Goal: Browse casually: Explore the website without a specific task or goal

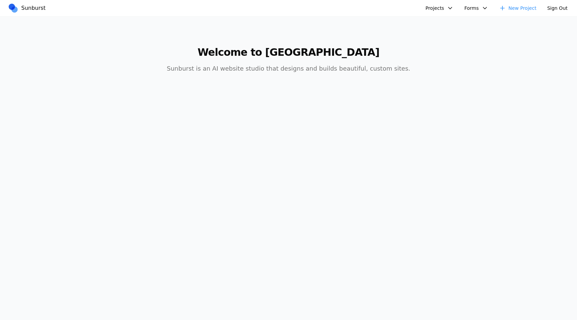
click at [438, 6] on button "Projects" at bounding box center [440, 8] width 36 height 11
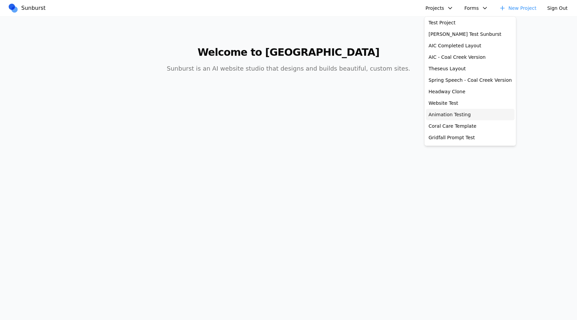
scroll to position [28, 0]
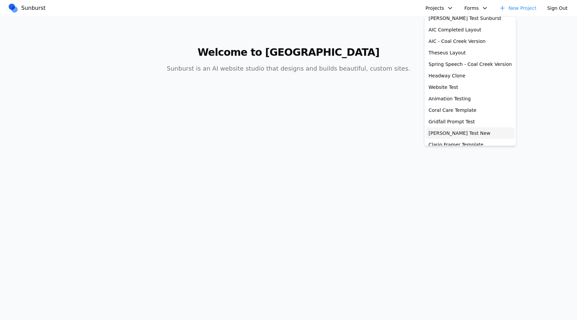
click at [452, 132] on link "[PERSON_NAME] Test New" at bounding box center [470, 132] width 89 height 11
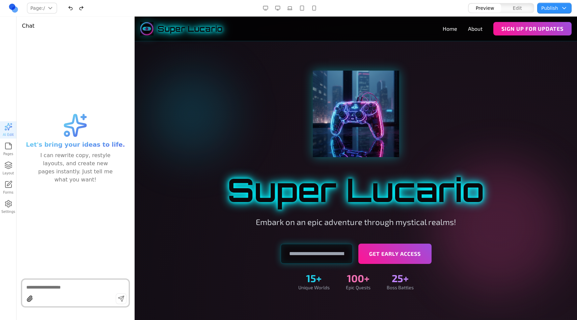
click at [343, 25] on div "Super Lucario Home About Sign Up for Updates" at bounding box center [356, 29] width 432 height 14
click at [365, 91] on img at bounding box center [356, 112] width 86 height 86
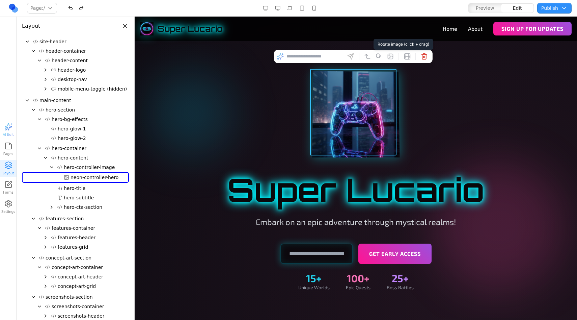
drag, startPoint x: 377, startPoint y: 57, endPoint x: 378, endPoint y: 62, distance: 5.2
click at [378, 62] on div at bounding box center [353, 57] width 159 height 14
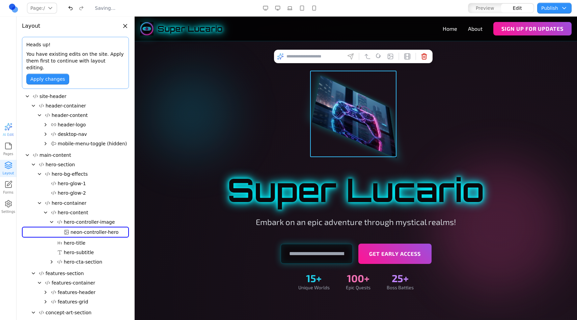
drag, startPoint x: 378, startPoint y: 58, endPoint x: 394, endPoint y: 91, distance: 36.7
click at [393, 60] on button at bounding box center [390, 56] width 11 height 11
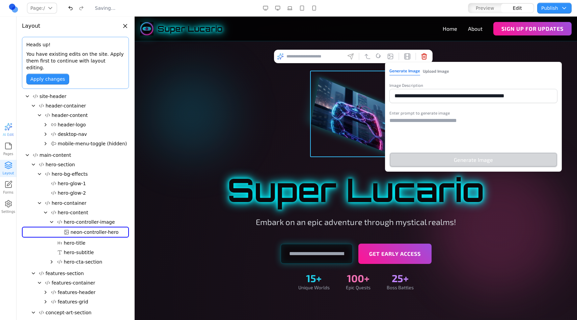
click at [356, 88] on img at bounding box center [356, 113] width 86 height 86
click at [333, 57] on input at bounding box center [315, 56] width 56 height 11
click at [90, 229] on span "neon-controller-hero" at bounding box center [95, 232] width 48 height 7
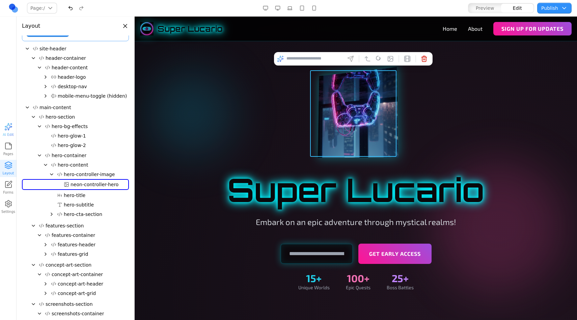
drag, startPoint x: 379, startPoint y: 59, endPoint x: 257, endPoint y: 127, distance: 140.1
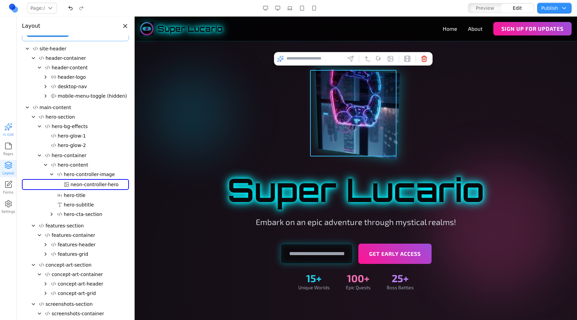
click at [258, 127] on div at bounding box center [356, 114] width 389 height 86
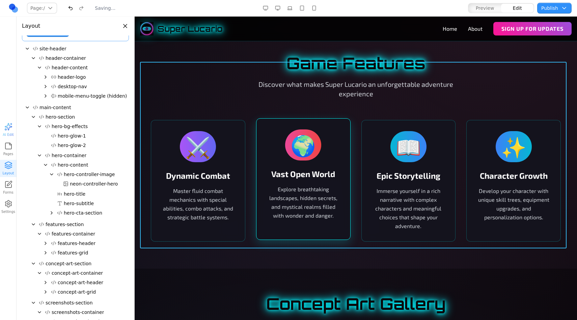
scroll to position [290, 0]
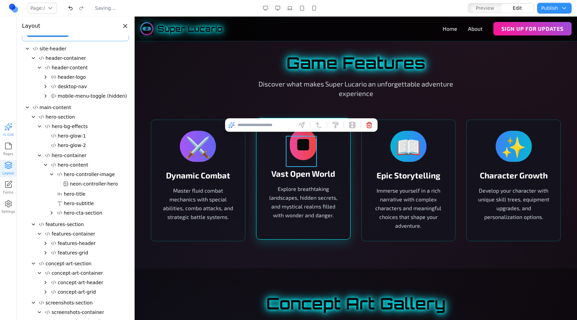
click at [310, 154] on div "**" at bounding box center [303, 144] width 27 height 31
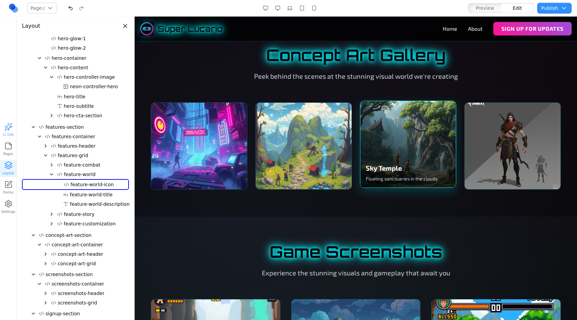
scroll to position [528, 0]
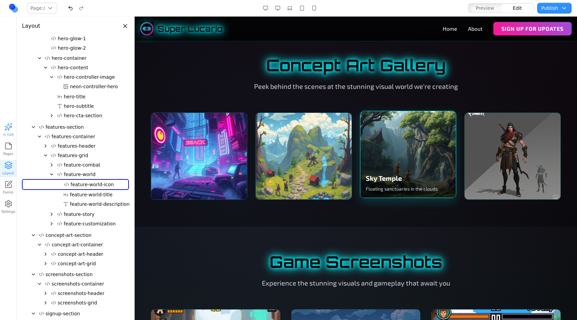
click at [419, 143] on div "Sky Temple Floating sanctuaries in the clouds" at bounding box center [409, 154] width 96 height 86
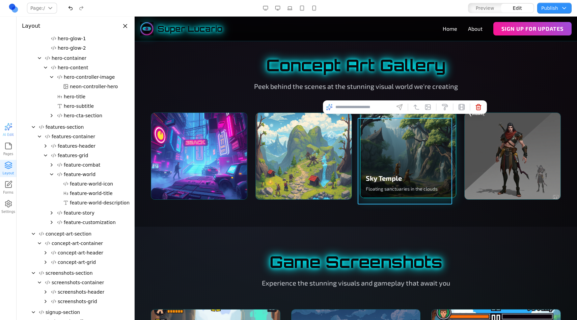
click at [389, 142] on div "Sky Temple Floating sanctuaries in the clouds" at bounding box center [409, 154] width 96 height 86
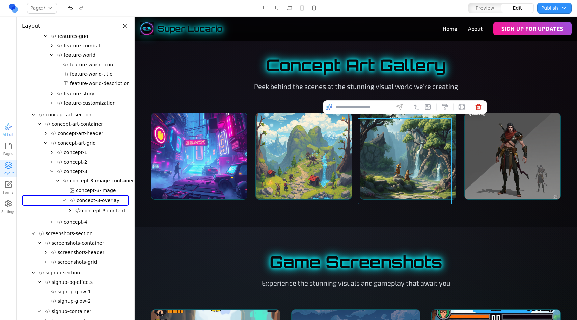
scroll to position [285, 0]
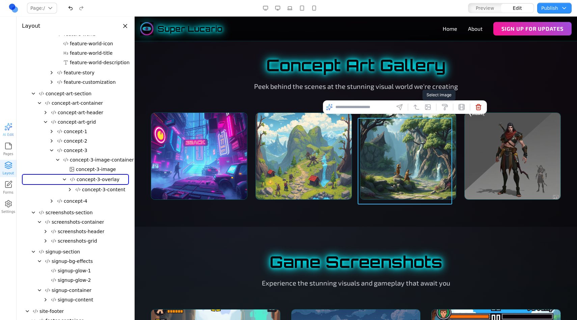
click at [432, 109] on button at bounding box center [428, 107] width 11 height 11
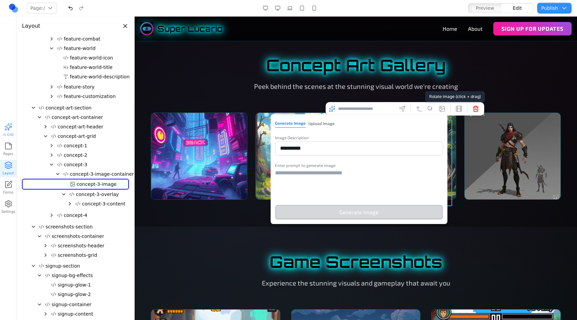
scroll to position [270, 0]
drag, startPoint x: 430, startPoint y: 110, endPoint x: 338, endPoint y: 72, distance: 99.9
click at [338, 72] on body "Super Lucario Home About Sign Up for Updates Super Lucario Embark on an epic ad…" at bounding box center [356, 183] width 443 height 1390
click at [447, 68] on h2 "Concept Art Gallery" at bounding box center [356, 65] width 410 height 16
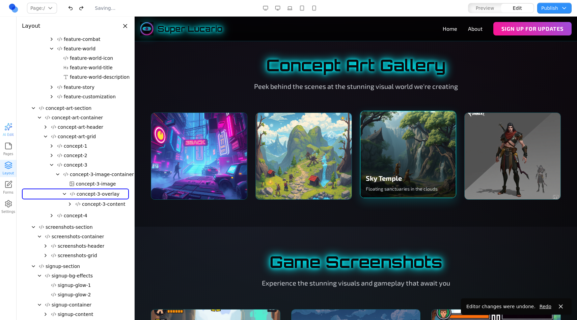
click at [427, 142] on div "Sky Temple Floating sanctuaries in the clouds" at bounding box center [409, 154] width 96 height 86
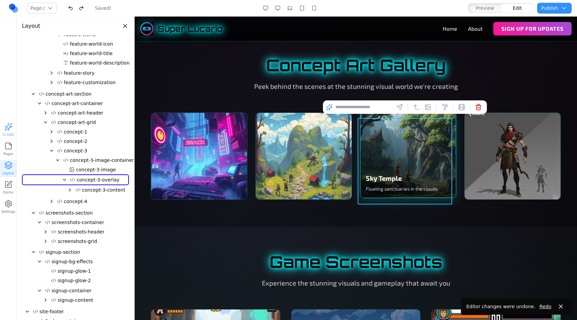
scroll to position [285, 0]
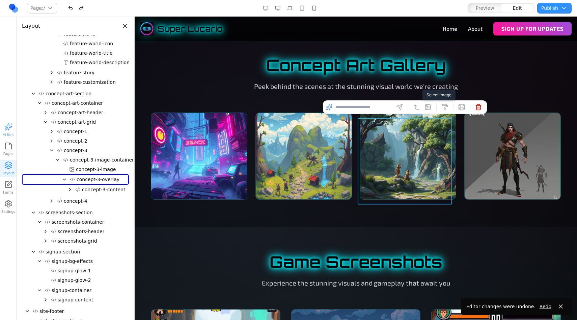
click at [431, 108] on icon at bounding box center [428, 107] width 5 height 5
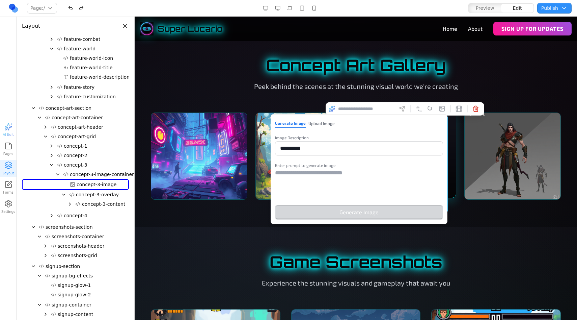
drag, startPoint x: 432, startPoint y: 110, endPoint x: 452, endPoint y: 123, distance: 23.7
click at [452, 123] on body "Super Lucario Home About Sign Up for Updates Super Lucario Embark on an epic ad…" at bounding box center [356, 183] width 443 height 1390
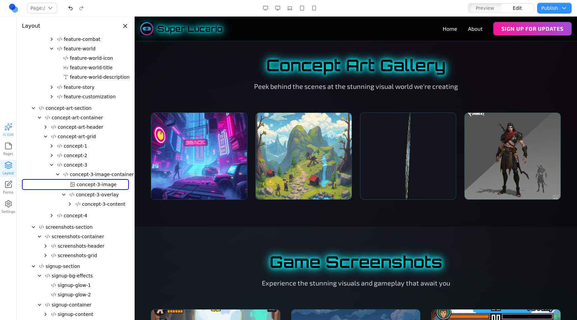
click at [463, 86] on div "Concept Art Gallery Peek behind the scenes at the stunning visual world we're c…" at bounding box center [356, 74] width 410 height 34
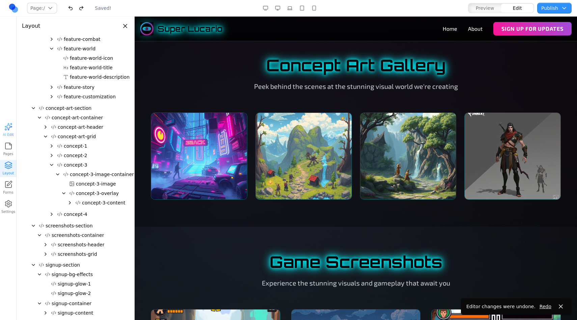
click at [90, 180] on span "concept-3-image" at bounding box center [96, 183] width 40 height 7
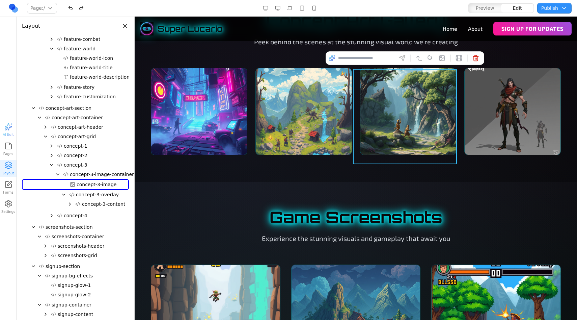
scroll to position [568, 0]
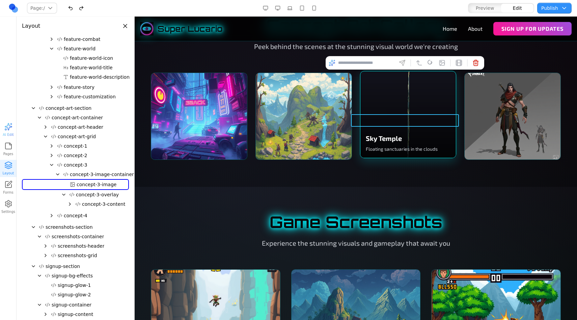
drag, startPoint x: 430, startPoint y: 62, endPoint x: 427, endPoint y: 129, distance: 67.2
click at [427, 123] on body "Super Lucario Home About Sign Up for Updates Super Lucario Embark on an epic ad…" at bounding box center [356, 144] width 443 height 1390
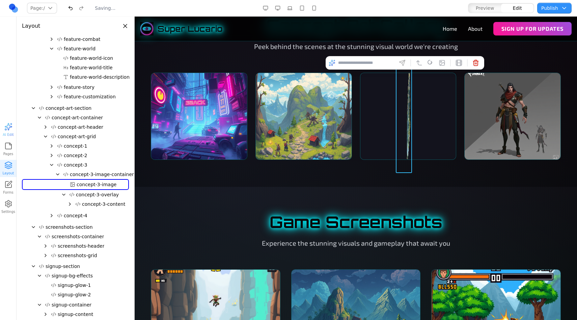
click at [460, 204] on section "Game Screenshots Experience the stunning visuals and gameplay that await you Ep…" at bounding box center [356, 296] width 443 height 218
